Goal: Information Seeking & Learning: Find specific fact

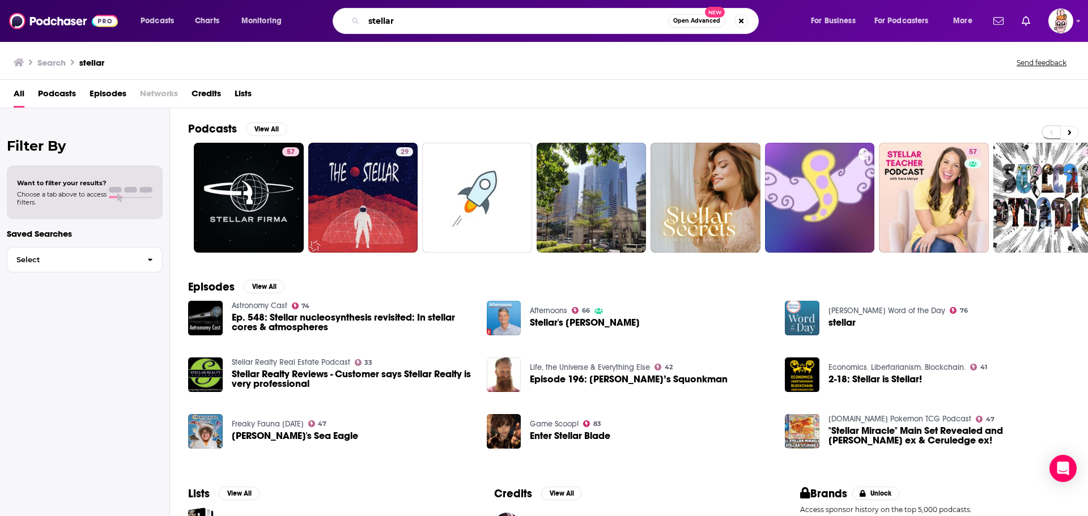
drag, startPoint x: 394, startPoint y: 23, endPoint x: 349, endPoint y: 19, distance: 44.9
click at [349, 19] on div "stellar Open Advanced New" at bounding box center [546, 21] width 426 height 26
type input "="
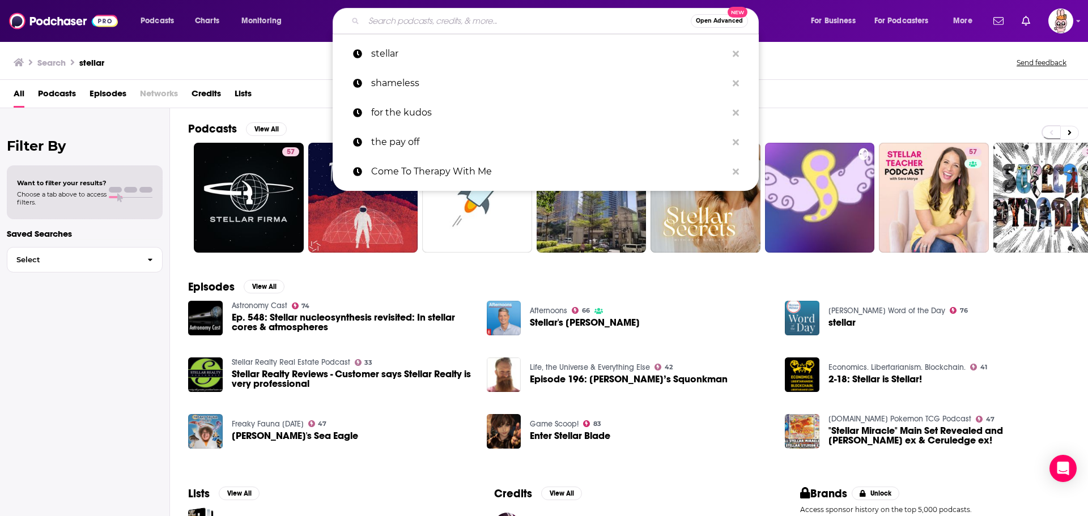
paste input "[PERSON_NAME]"
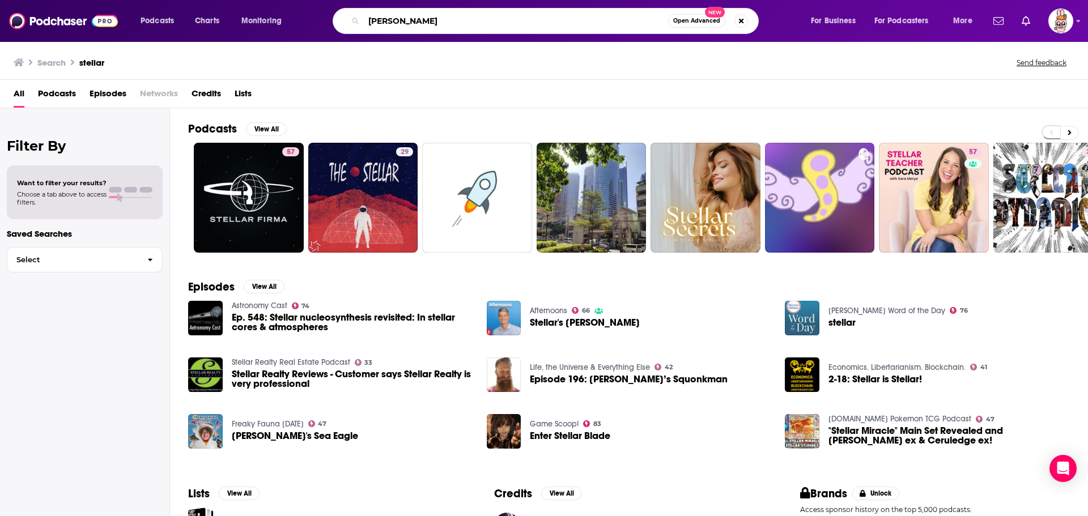
type input "[PERSON_NAME]"
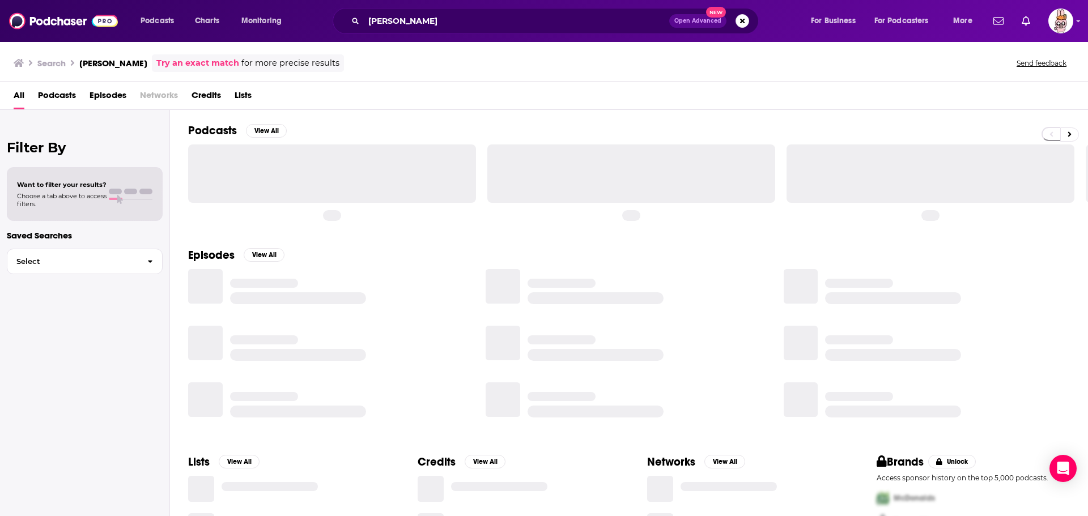
click at [403, 102] on div "All Podcasts Episodes Networks Credits Lists" at bounding box center [546, 97] width 1065 height 23
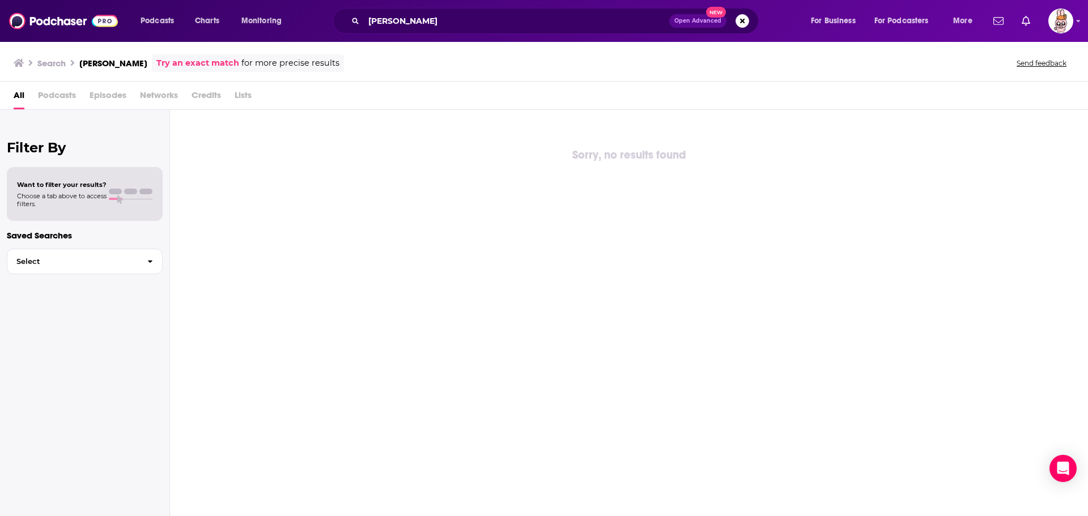
click at [461, 29] on div "[PERSON_NAME] Open Advanced New" at bounding box center [546, 21] width 426 height 26
click at [460, 25] on input "[PERSON_NAME]" at bounding box center [516, 21] width 305 height 18
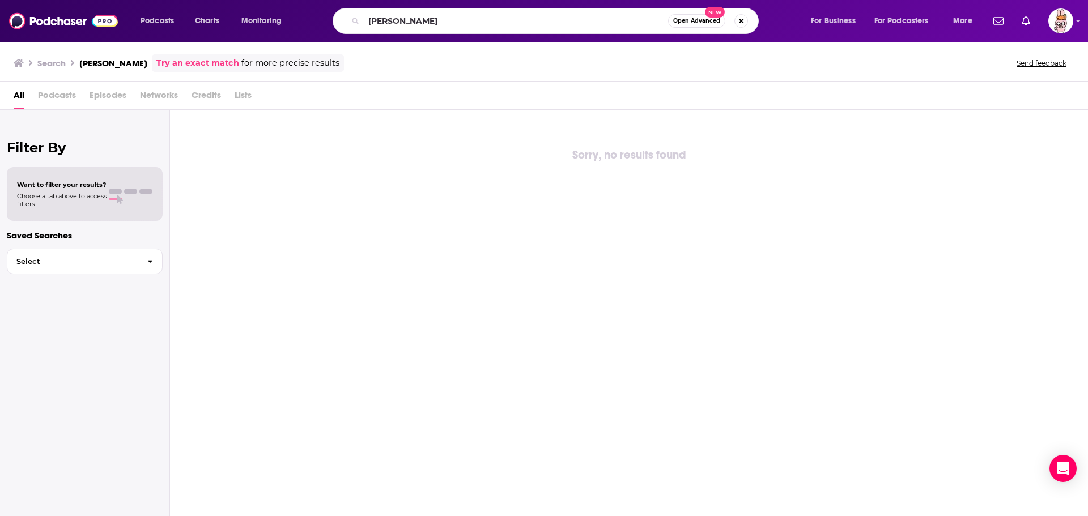
click at [353, 19] on icon "Search podcasts, credits, & more..." at bounding box center [355, 21] width 6 height 6
click at [444, 21] on input "[PERSON_NAME]" at bounding box center [516, 21] width 304 height 18
click at [458, 15] on input "[PERSON_NAME]" at bounding box center [516, 21] width 304 height 18
drag, startPoint x: 441, startPoint y: 23, endPoint x: 323, endPoint y: 22, distance: 117.8
click at [323, 22] on div "[PERSON_NAME] Open Advanced New" at bounding box center [556, 21] width 484 height 26
